Goal: Task Accomplishment & Management: Manage account settings

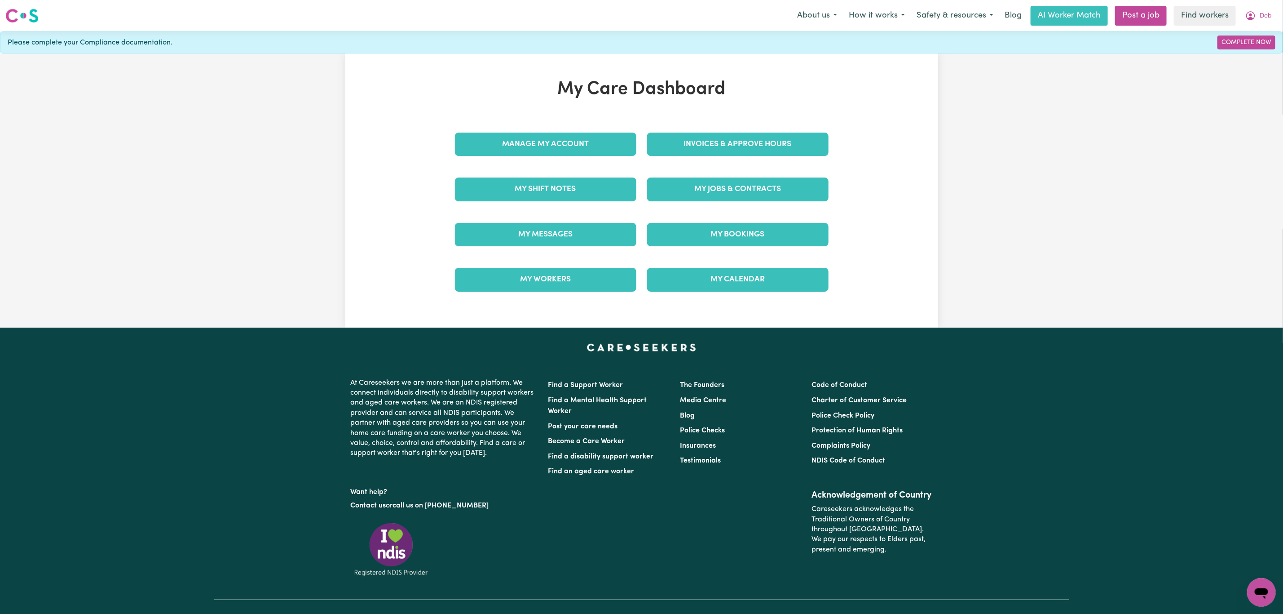
click at [563, 166] on div "Manage My Account" at bounding box center [546, 144] width 192 height 45
click at [562, 156] on link "Manage My Account" at bounding box center [545, 144] width 181 height 23
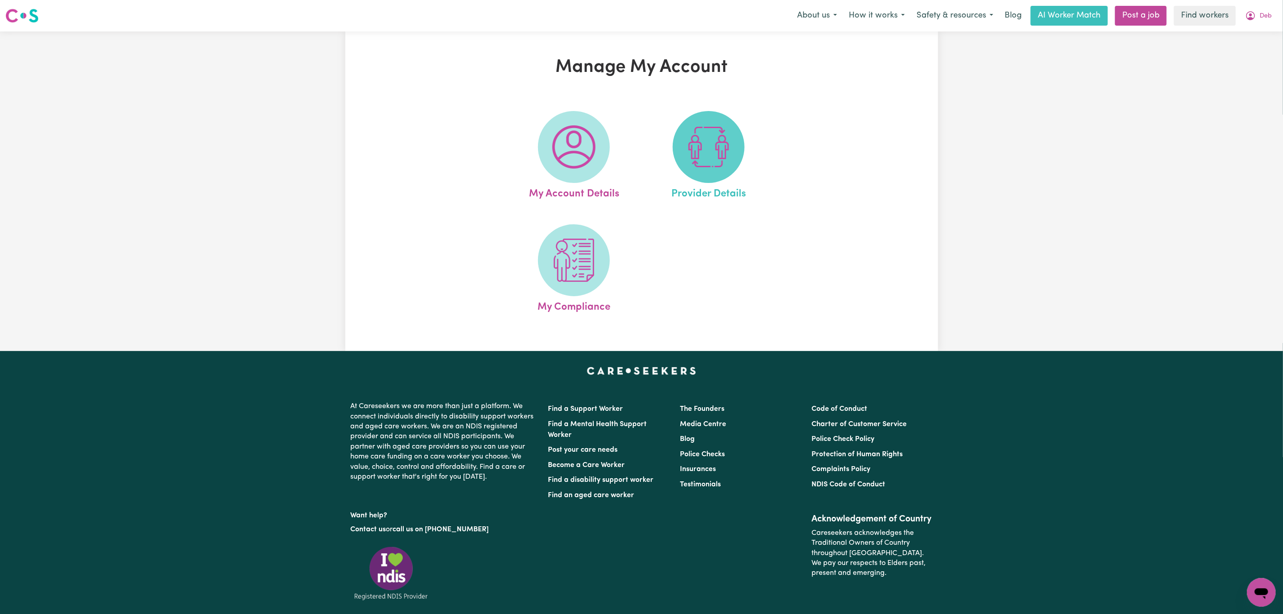
click at [678, 154] on span at bounding box center [709, 147] width 72 height 72
select select "AGED_HOME_CARE"
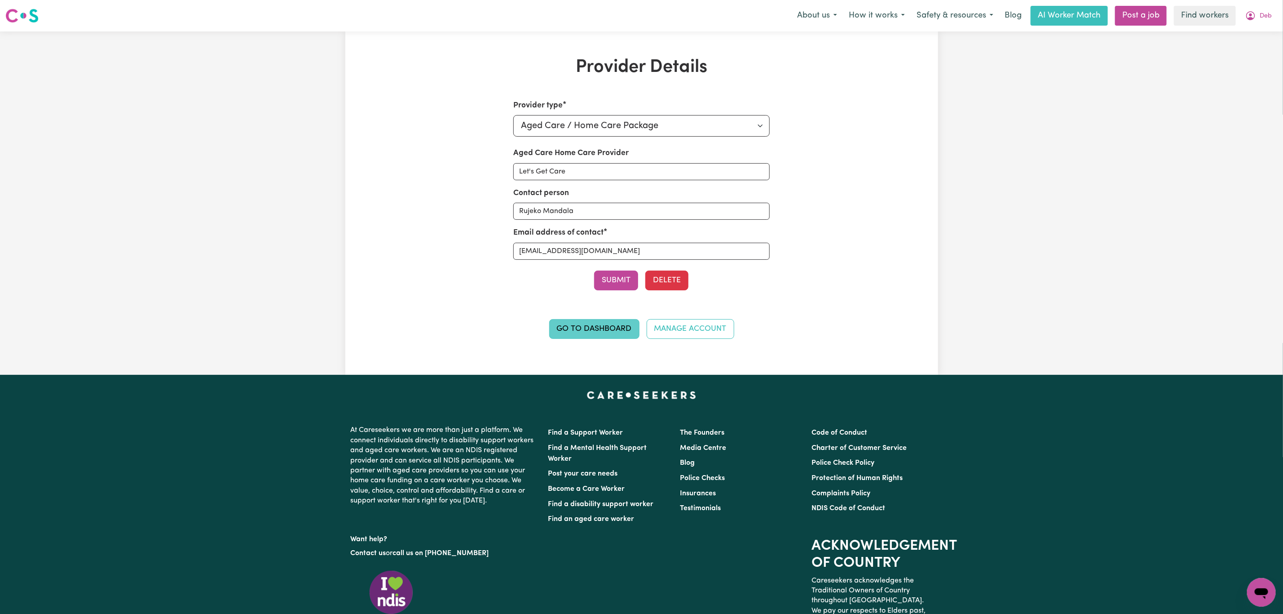
click at [584, 332] on link "Go to Dashboard" at bounding box center [594, 329] width 90 height 20
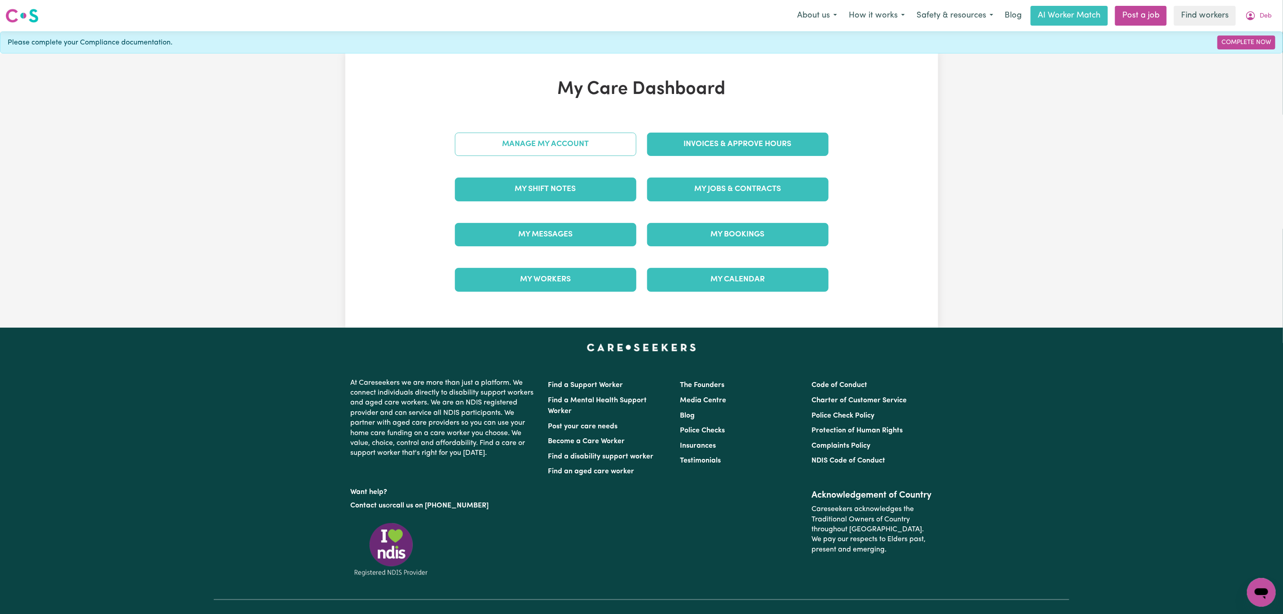
click at [552, 142] on link "Manage My Account" at bounding box center [545, 144] width 181 height 23
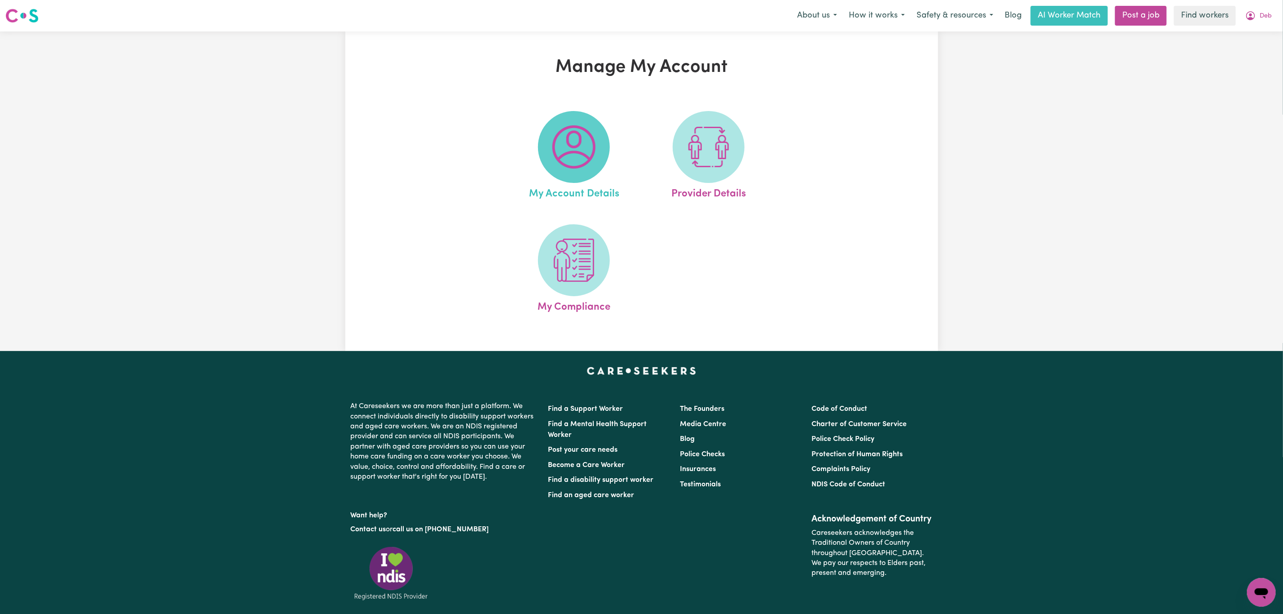
click at [577, 143] on img at bounding box center [574, 146] width 43 height 43
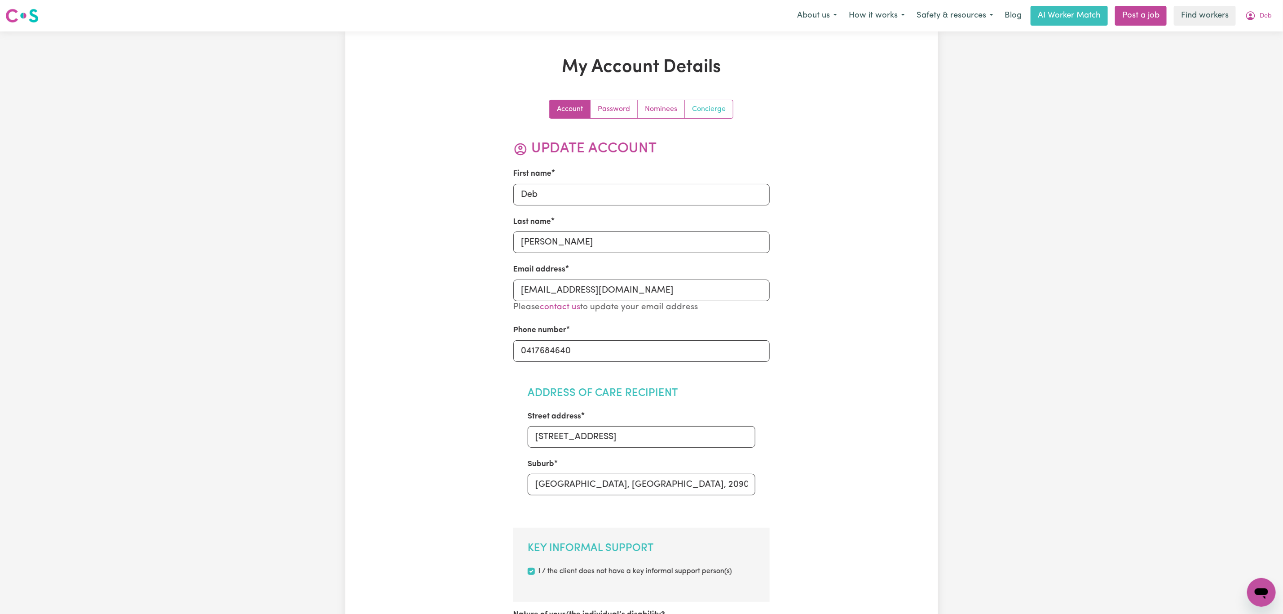
click at [721, 105] on link "Concierge" at bounding box center [709, 109] width 48 height 18
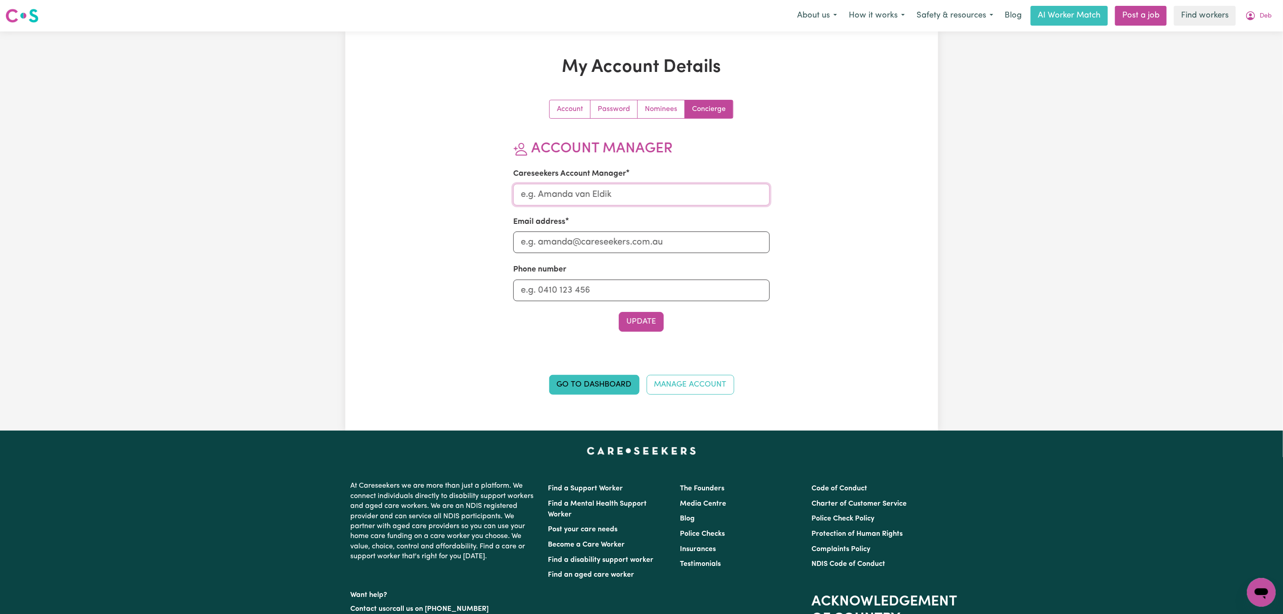
click at [575, 199] on input "Careseekers Account Manager" at bounding box center [641, 195] width 256 height 22
type input "Mikayla"
drag, startPoint x: 566, startPoint y: 247, endPoint x: 569, endPoint y: 252, distance: 6.0
click at [566, 247] on input "Email address" at bounding box center [641, 242] width 256 height 22
type input "mikayla@careseekers.com.au"
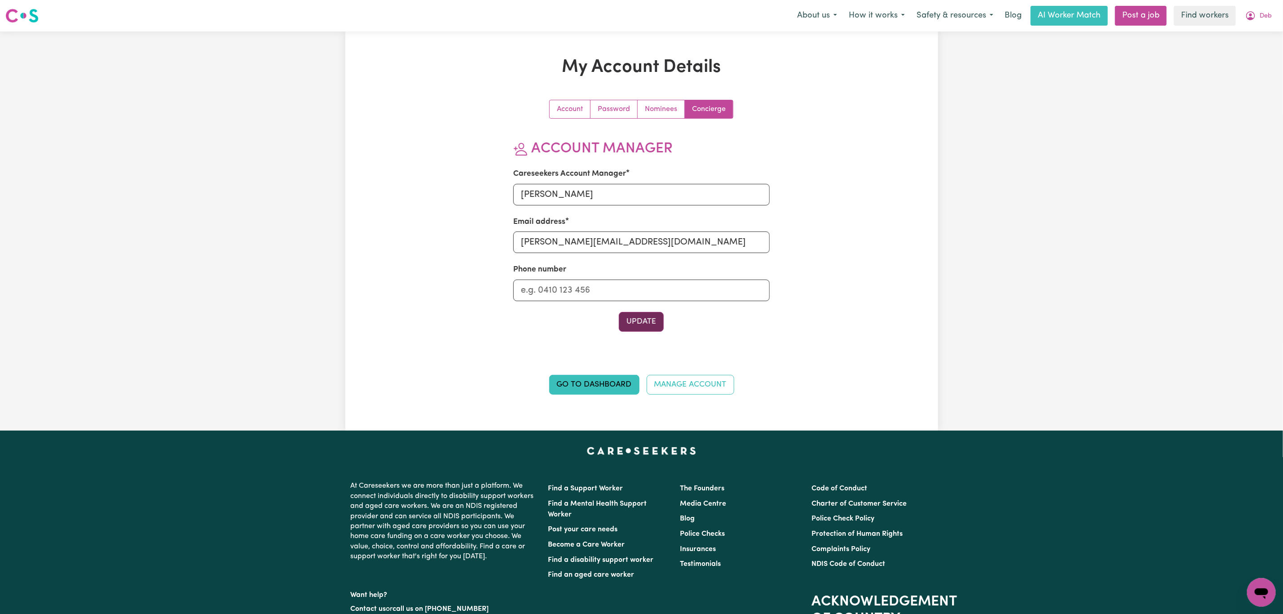
click at [632, 317] on button "Update" at bounding box center [641, 322] width 45 height 20
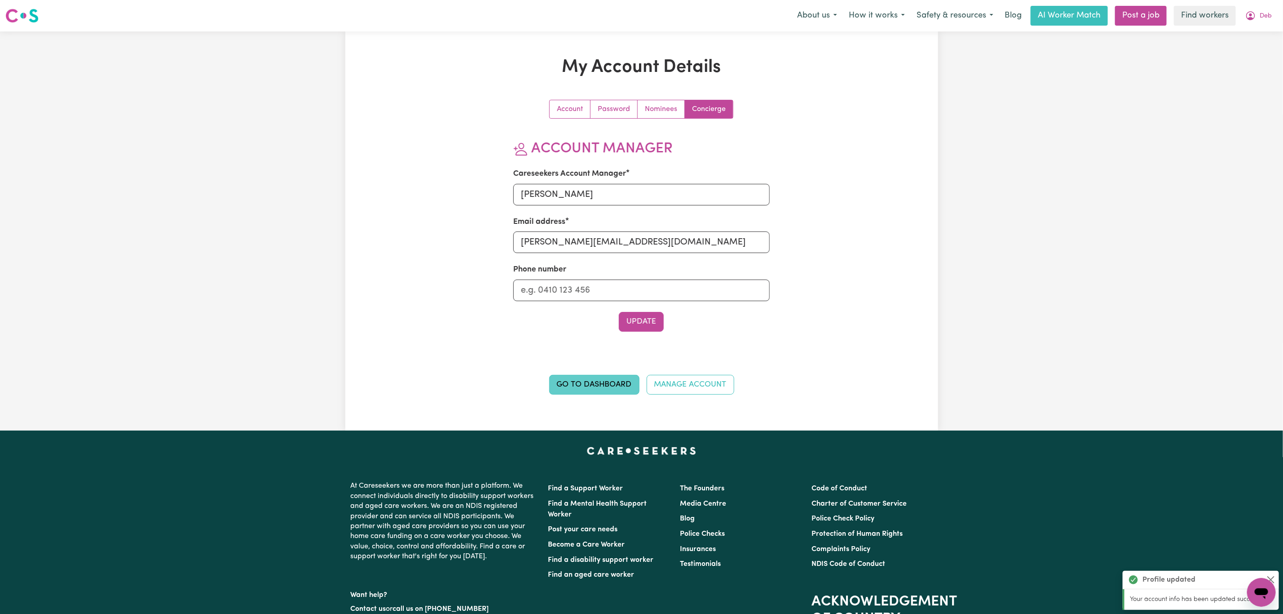
click at [585, 377] on link "Go to Dashboard" at bounding box center [594, 385] width 90 height 20
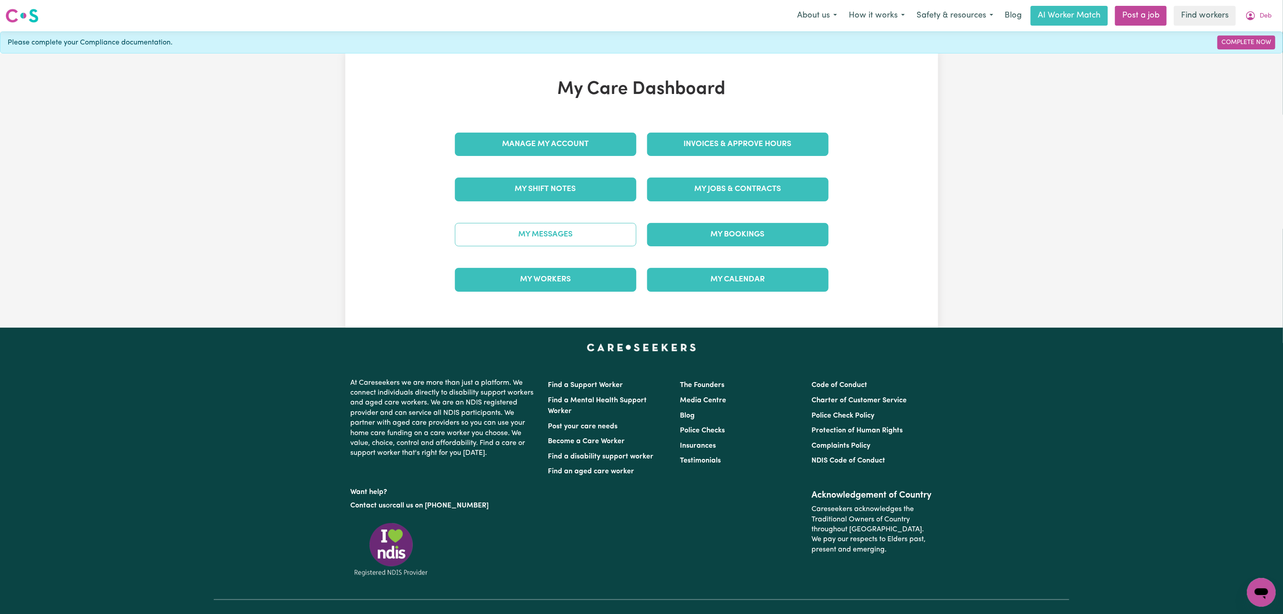
click at [589, 234] on link "My Messages" at bounding box center [545, 234] width 181 height 23
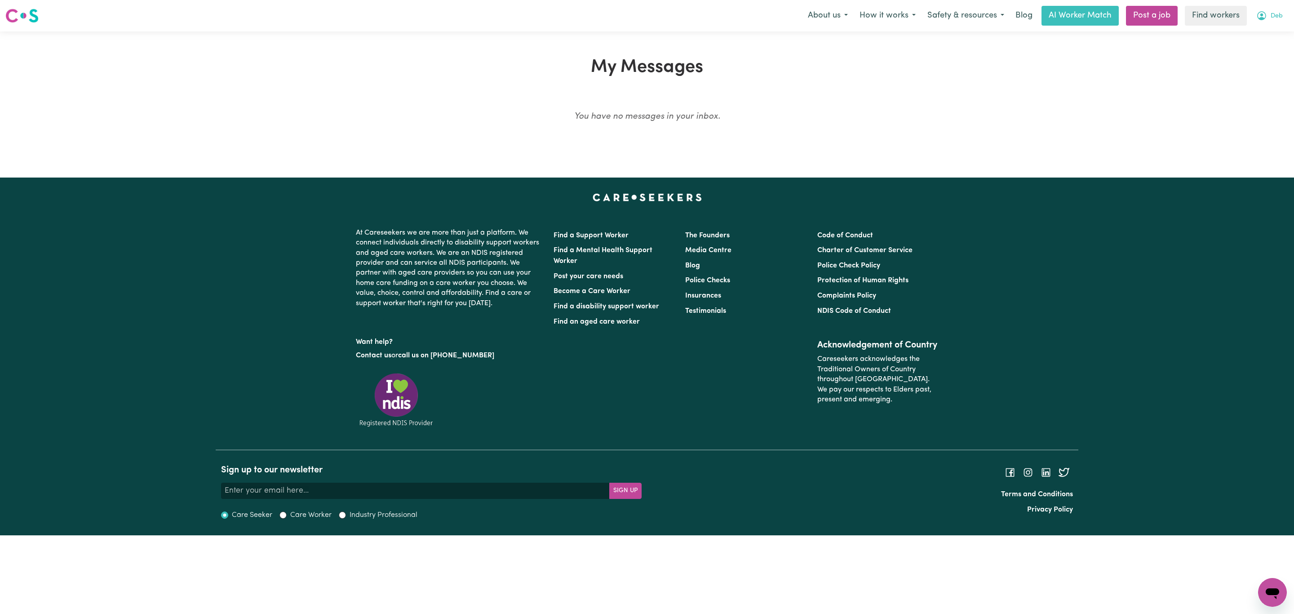
click at [1273, 11] on button "Deb" at bounding box center [1269, 15] width 38 height 19
click at [1263, 30] on link "My Dashboard" at bounding box center [1252, 35] width 71 height 17
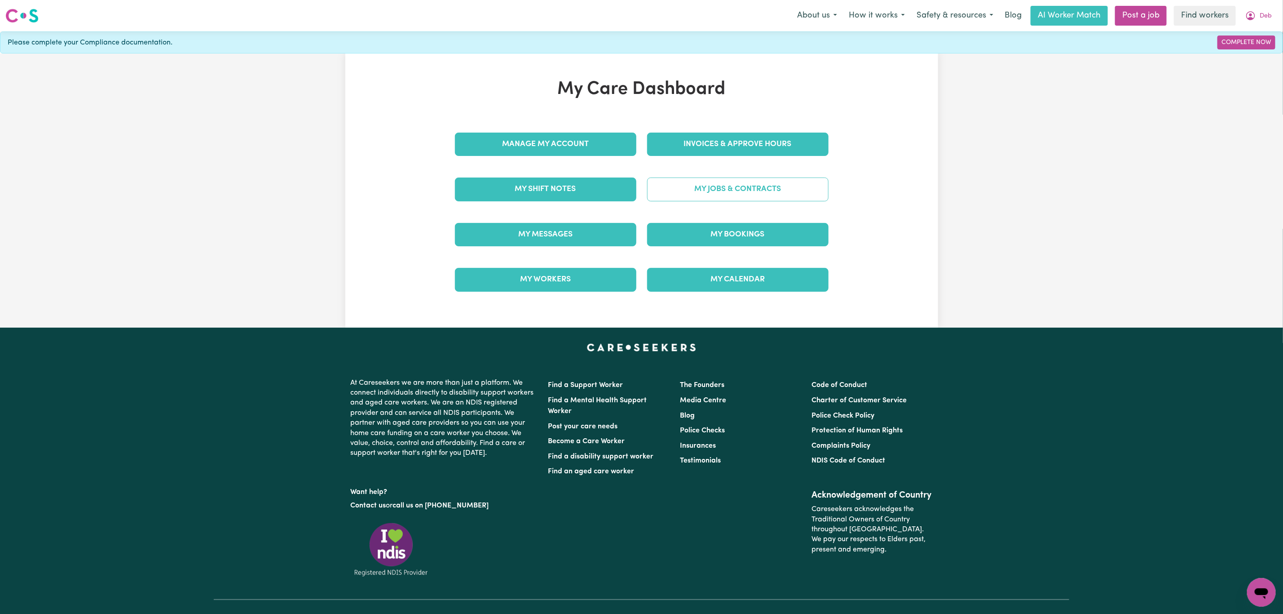
click at [762, 188] on link "My Jobs & Contracts" at bounding box center [737, 188] width 181 height 23
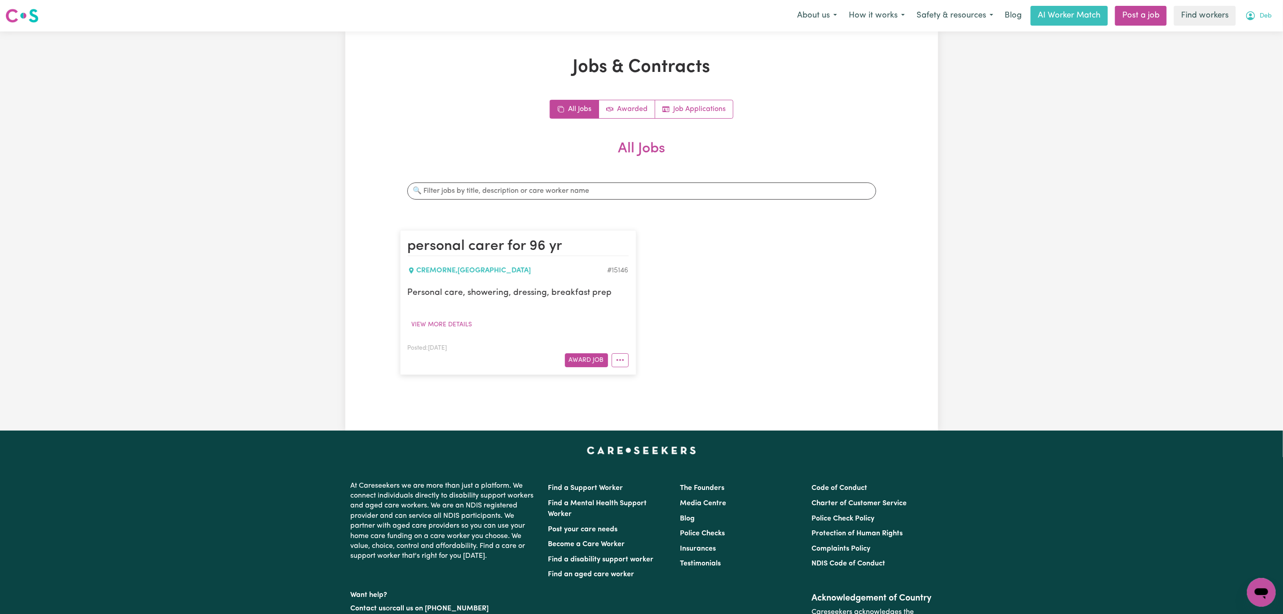
drag, startPoint x: 1267, startPoint y: 11, endPoint x: 1260, endPoint y: 24, distance: 15.1
click at [1266, 12] on button "Deb" at bounding box center [1259, 15] width 38 height 19
click at [1256, 28] on link "My Dashboard" at bounding box center [1242, 35] width 71 height 17
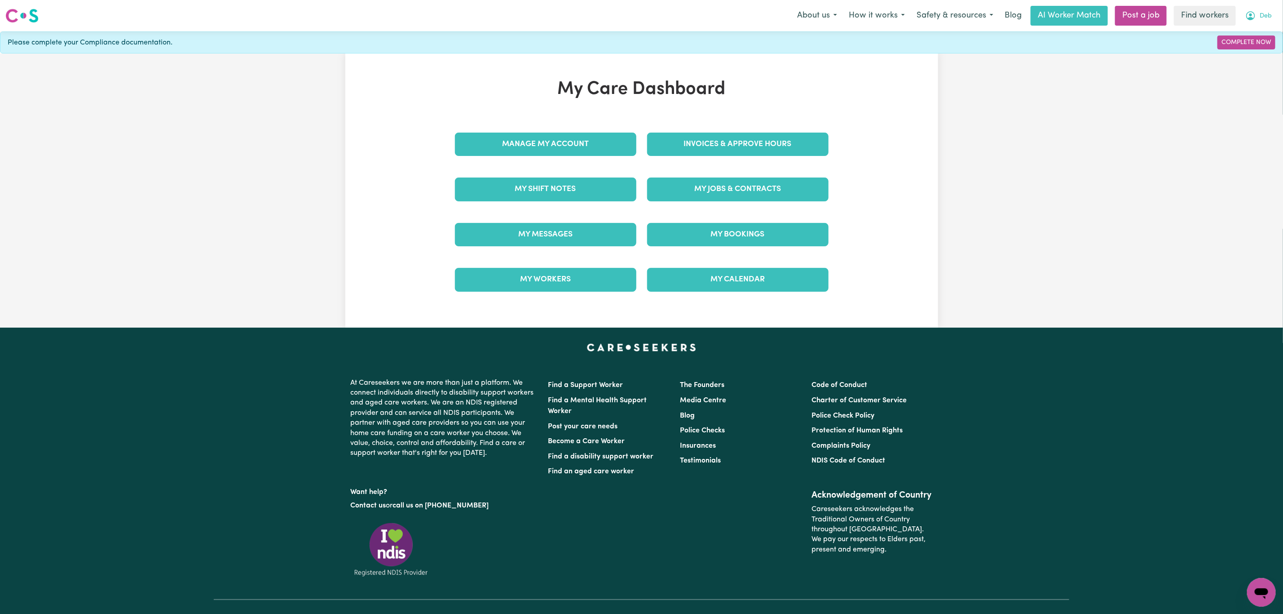
click at [1263, 17] on span "Deb" at bounding box center [1266, 16] width 12 height 10
click at [1218, 52] on link "Logout" at bounding box center [1242, 51] width 71 height 17
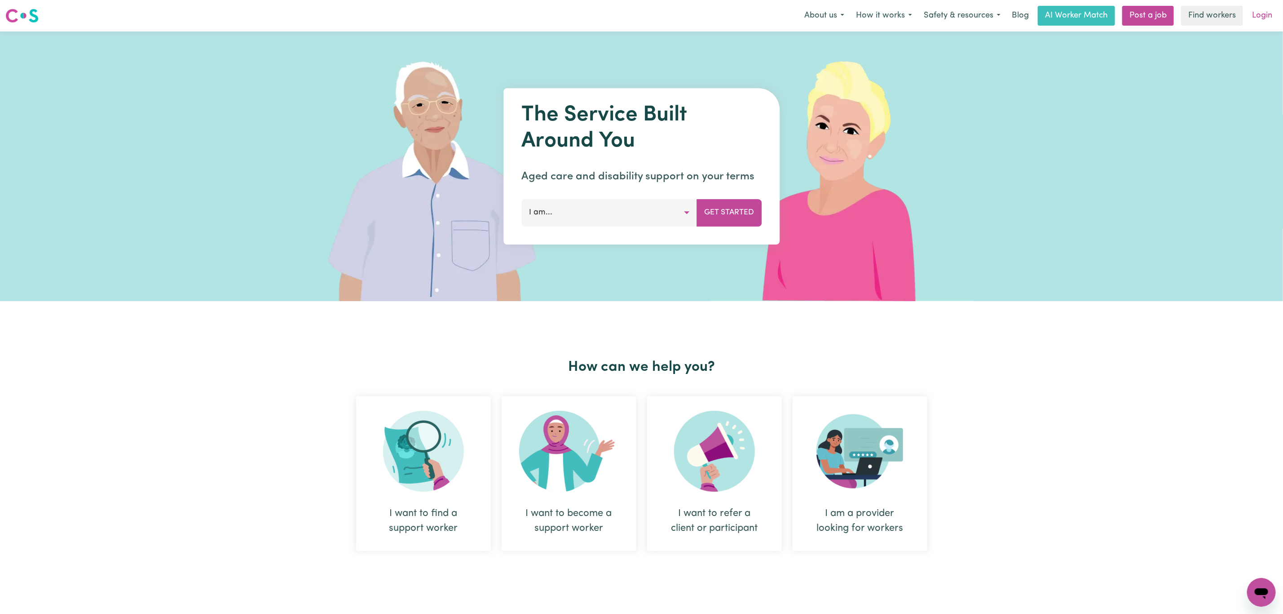
click at [1261, 19] on link "Login" at bounding box center [1262, 16] width 31 height 20
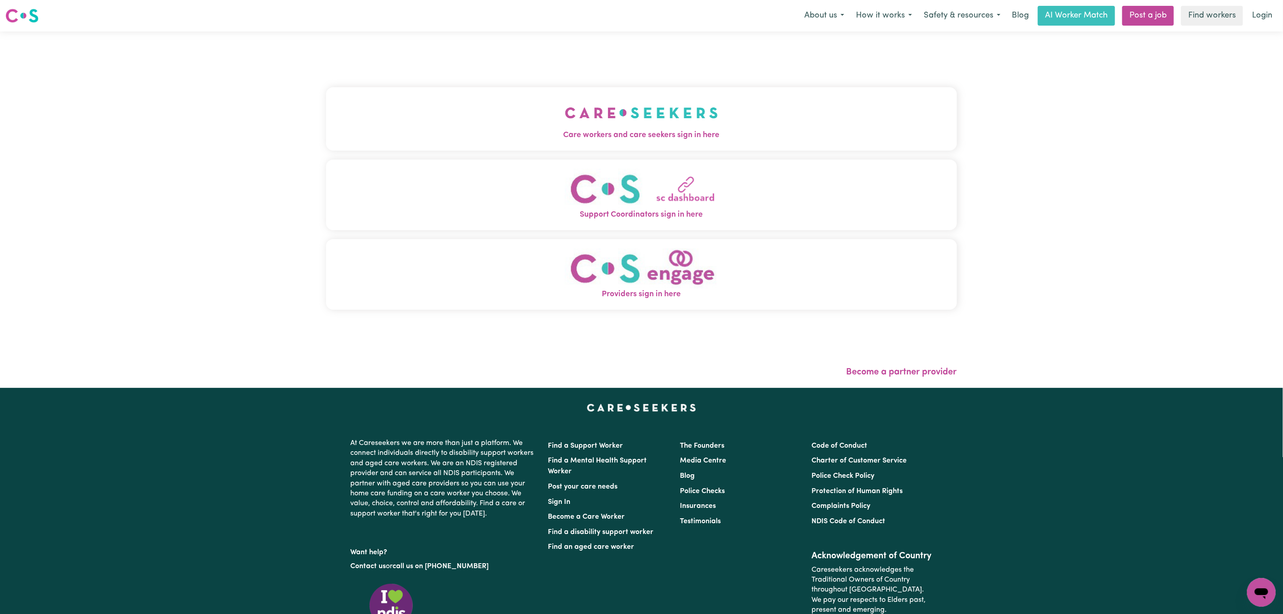
click at [326, 105] on button "Care workers and care seekers sign in here" at bounding box center [641, 118] width 631 height 63
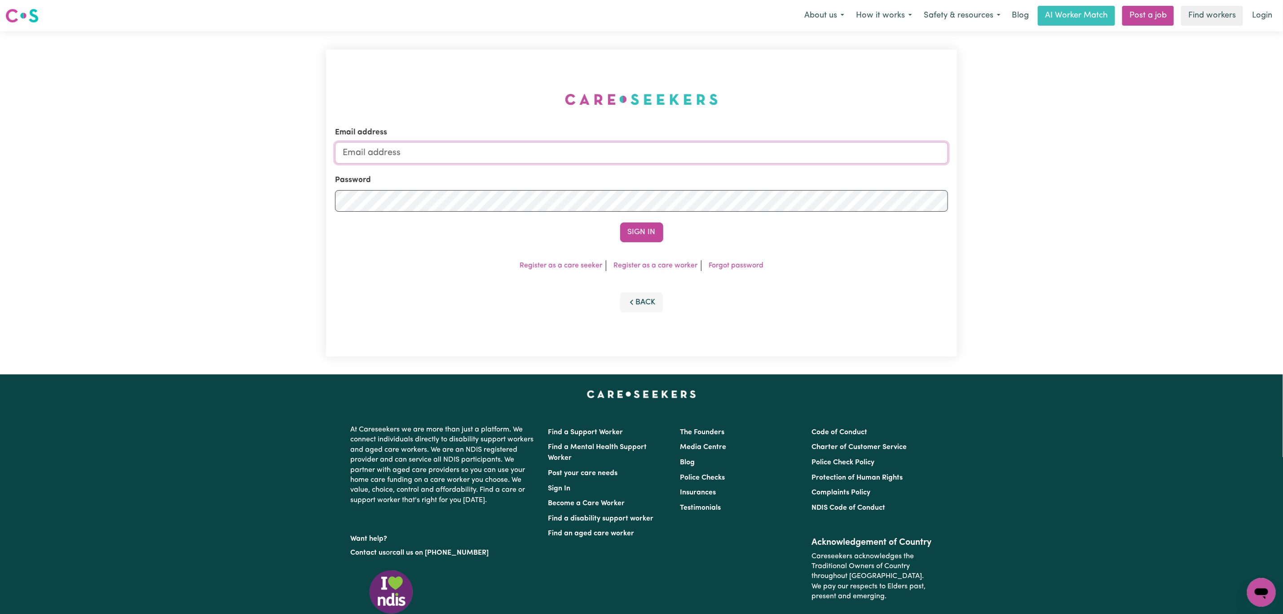
type input "mikayla+engage@careseekers.com.au"
click at [557, 268] on link "Register as a care seeker" at bounding box center [561, 265] width 83 height 7
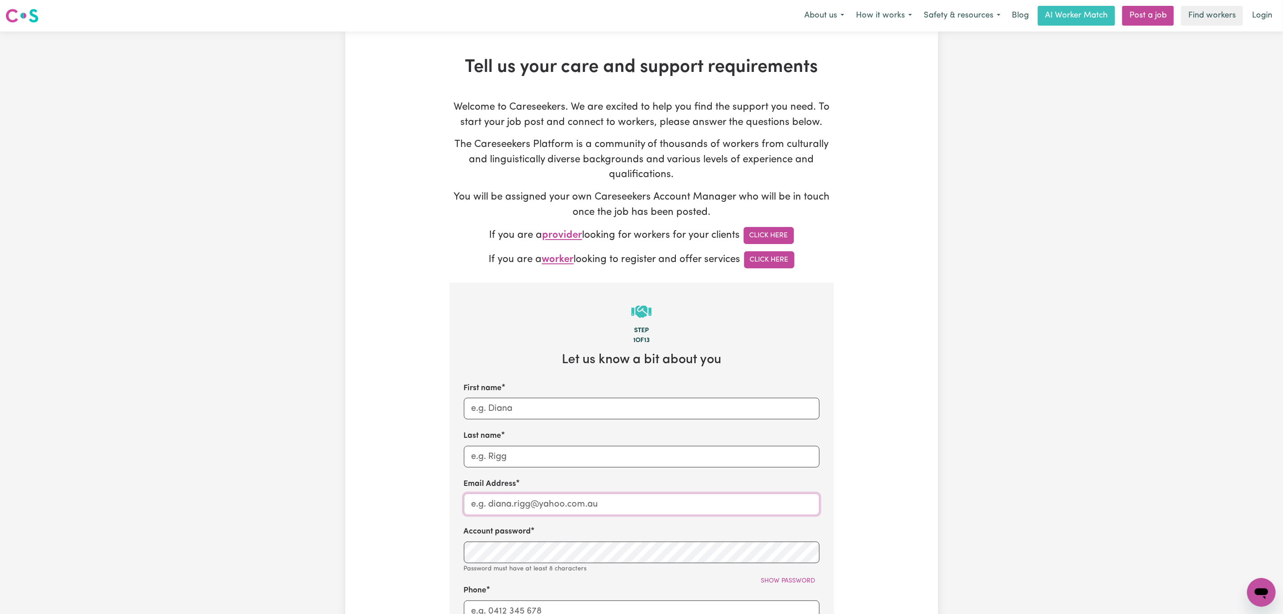
type input "mikayla+engage@careseekers.com.au"
click at [1264, 19] on link "Login" at bounding box center [1262, 16] width 31 height 20
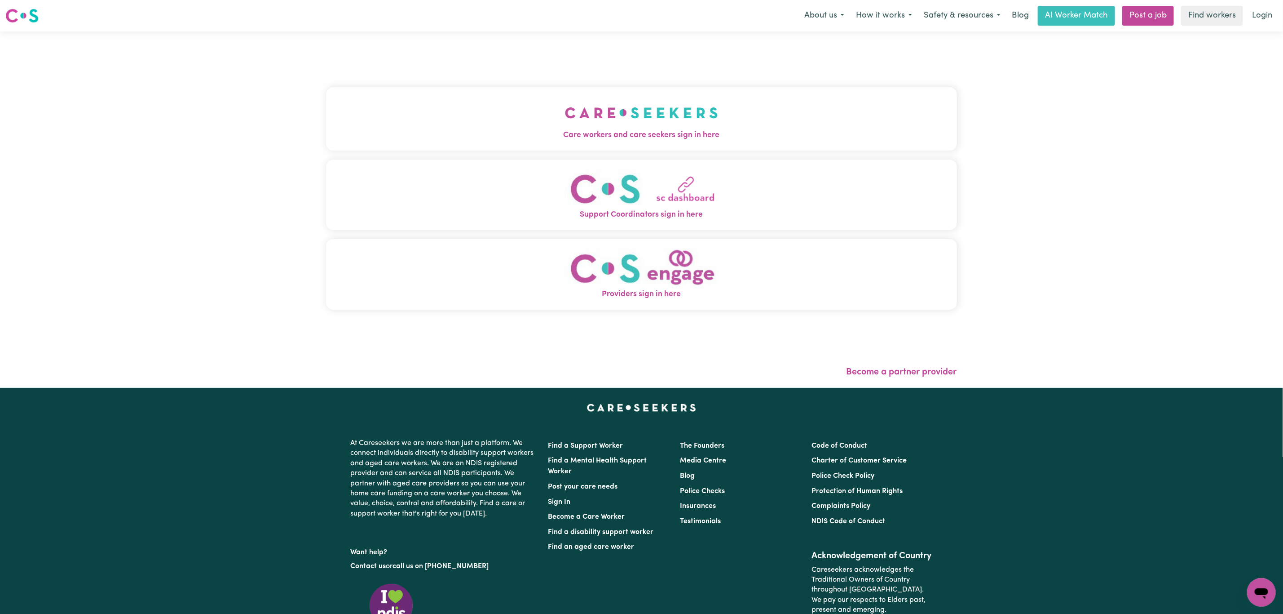
click at [414, 146] on button "Care workers and care seekers sign in here" at bounding box center [641, 118] width 631 height 63
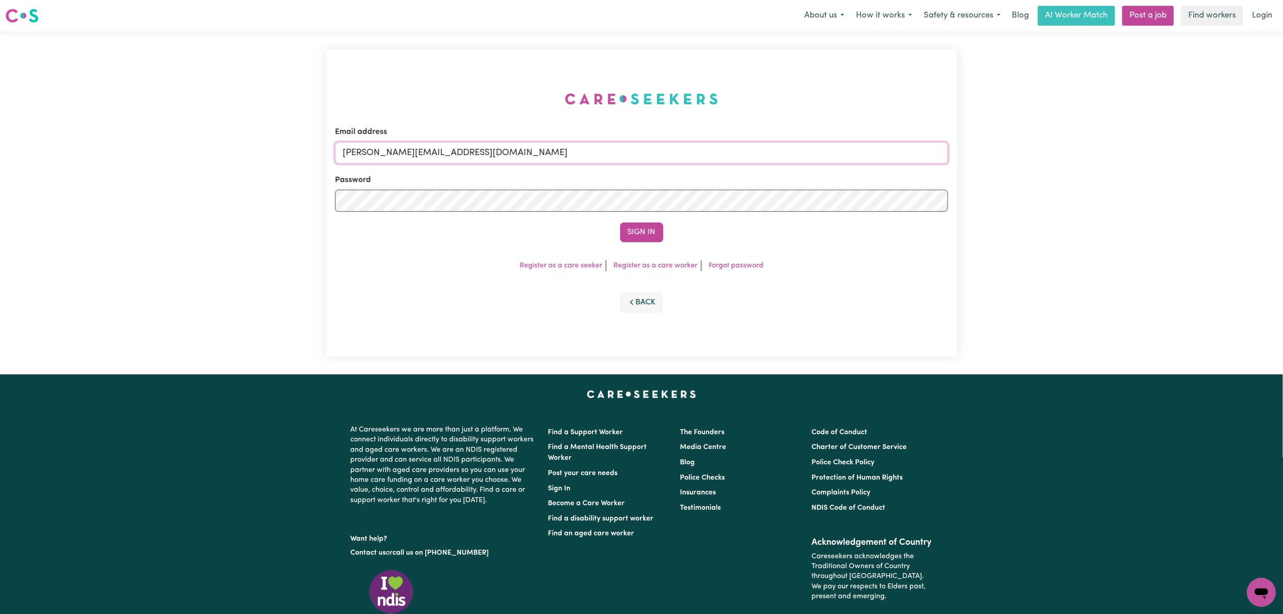
drag, startPoint x: 380, startPoint y: 152, endPoint x: 398, endPoint y: 166, distance: 22.0
click at [380, 152] on input "mikayla+engage@careseekers.com.au" at bounding box center [641, 153] width 613 height 22
click at [601, 197] on form "Email address superuser~mikayla@careseekers.com.au Password Sign In" at bounding box center [641, 184] width 613 height 116
type input "superuser~sydneymumoftwo@gmail.com"
click at [620, 222] on button "Sign In" at bounding box center [641, 232] width 43 height 20
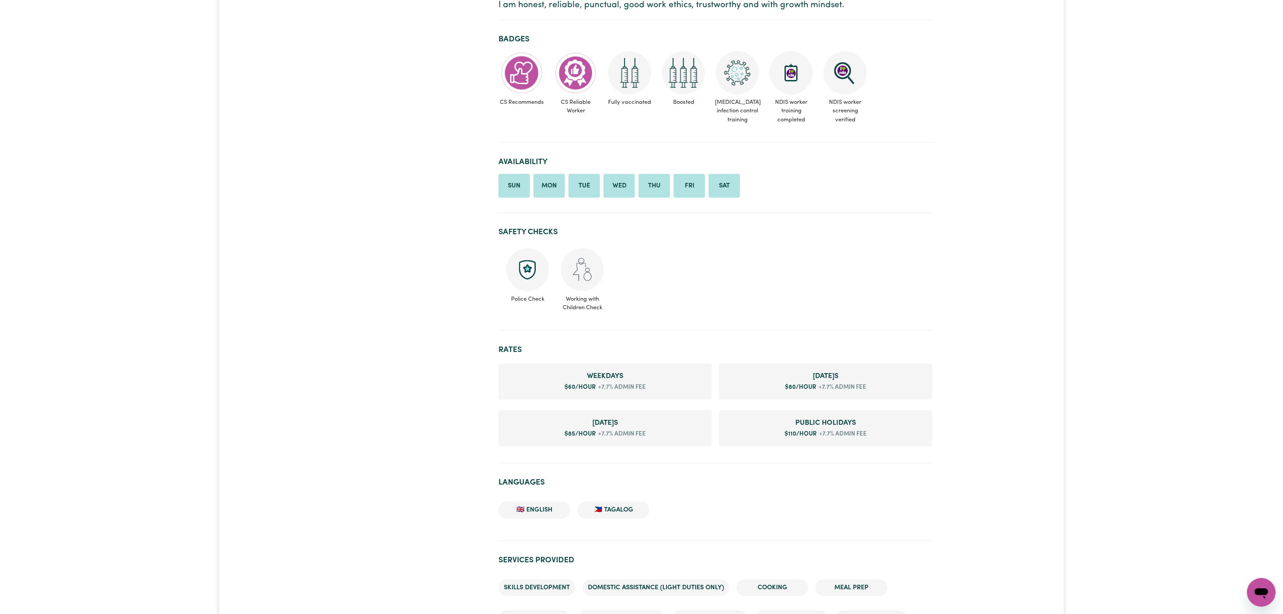
scroll to position [232, 0]
